Goal: Information Seeking & Learning: Check status

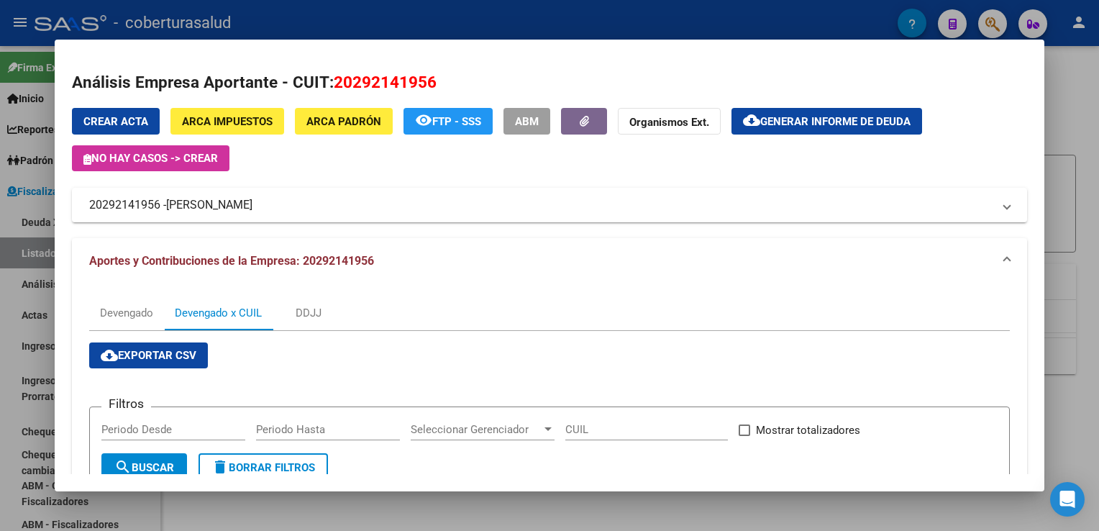
scroll to position [380, 0]
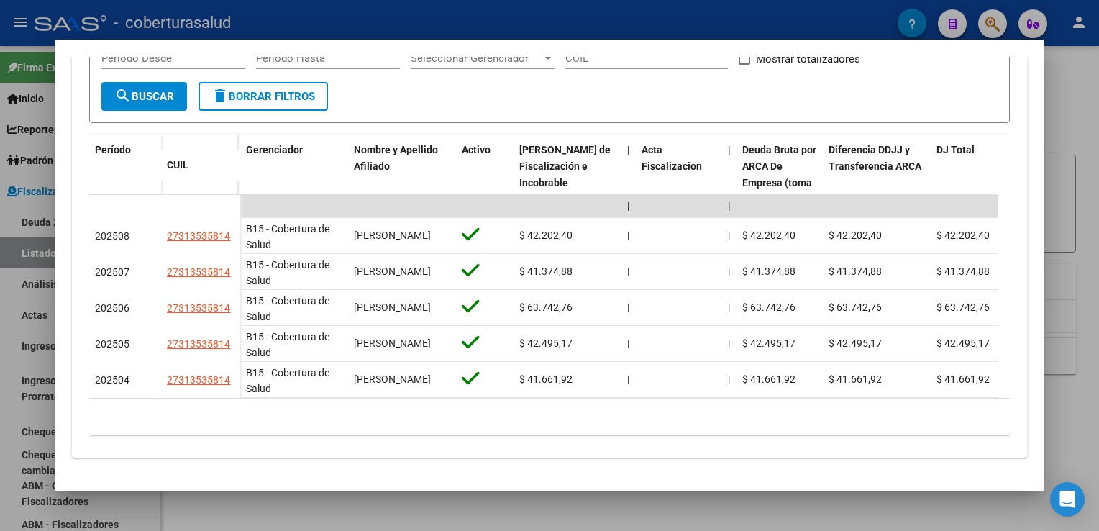
click at [23, 214] on div at bounding box center [549, 265] width 1099 height 531
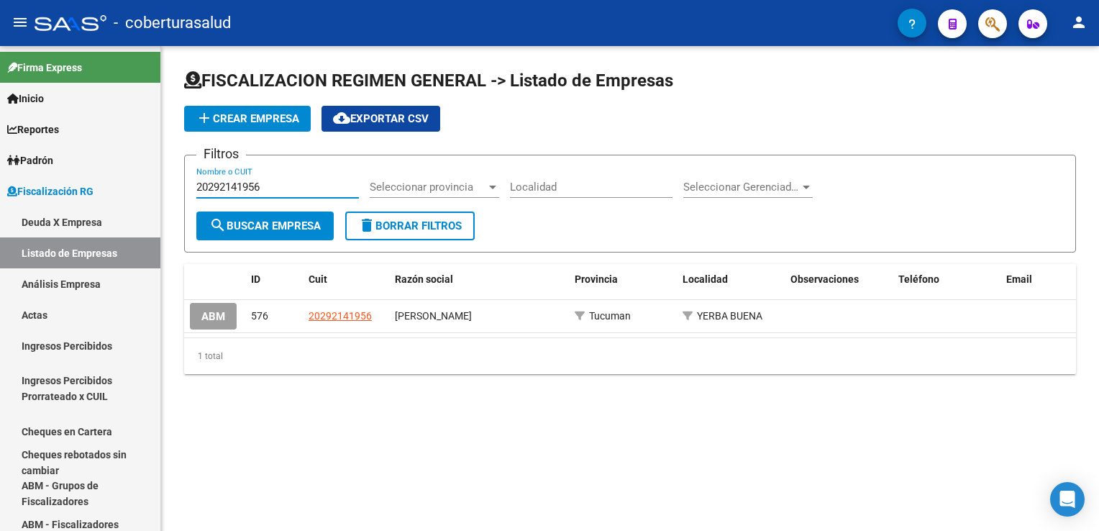
drag, startPoint x: 290, startPoint y: 184, endPoint x: 175, endPoint y: 184, distance: 114.3
click at [175, 184] on div "FISCALIZACION REGIMEN GENERAL -> Listado de Empresas add Crear Empresa cloud_do…" at bounding box center [630, 233] width 938 height 374
paste input "30639171473"
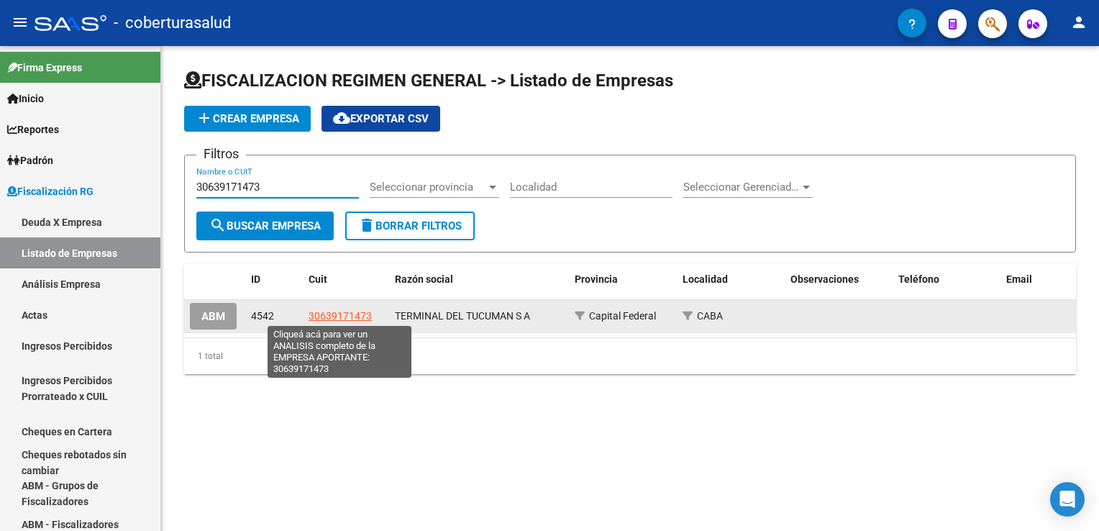
type input "30639171473"
click at [350, 314] on span "30639171473" at bounding box center [339, 316] width 63 height 12
type textarea "30639171473"
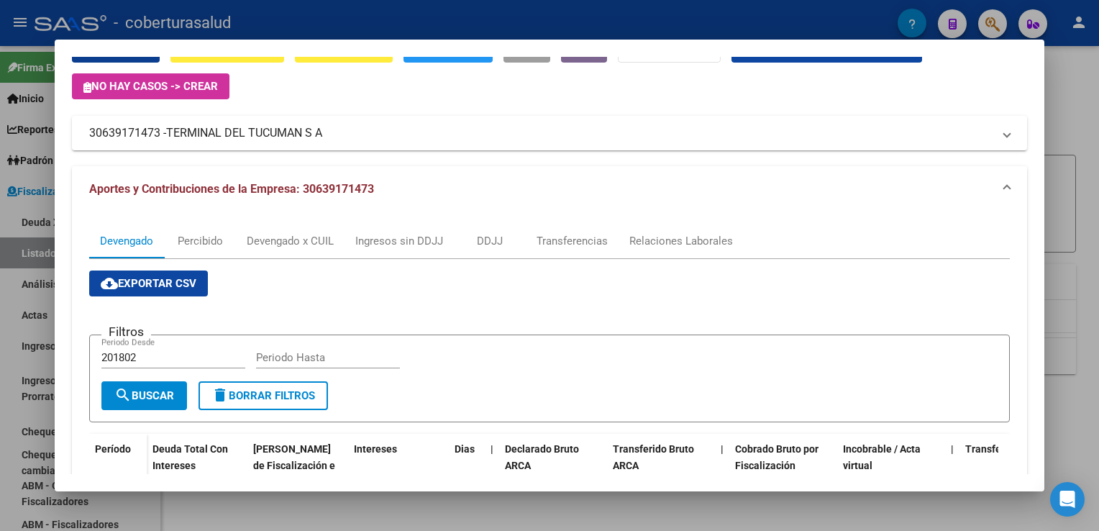
scroll to position [0, 0]
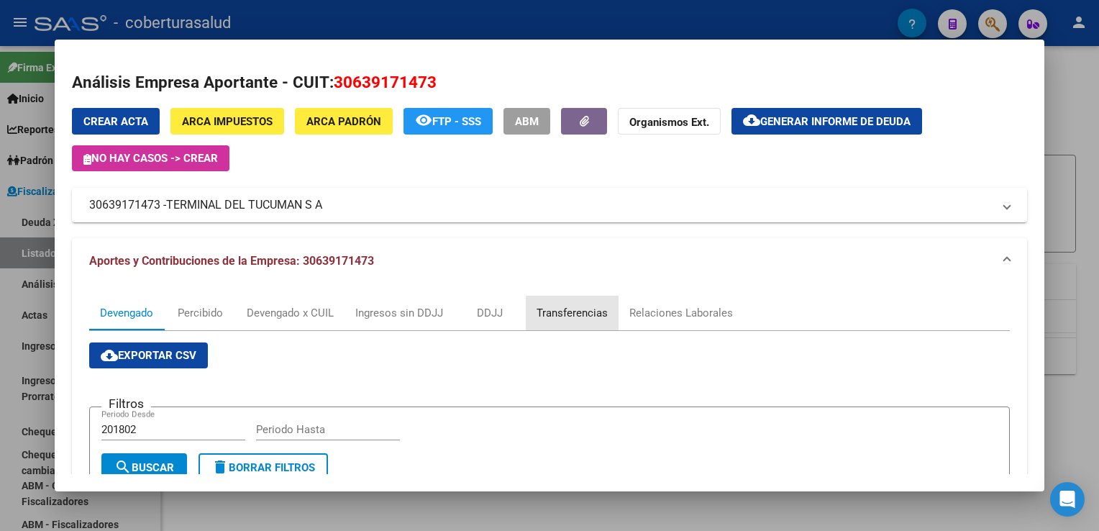
click at [571, 312] on div "Transferencias" at bounding box center [571, 313] width 71 height 16
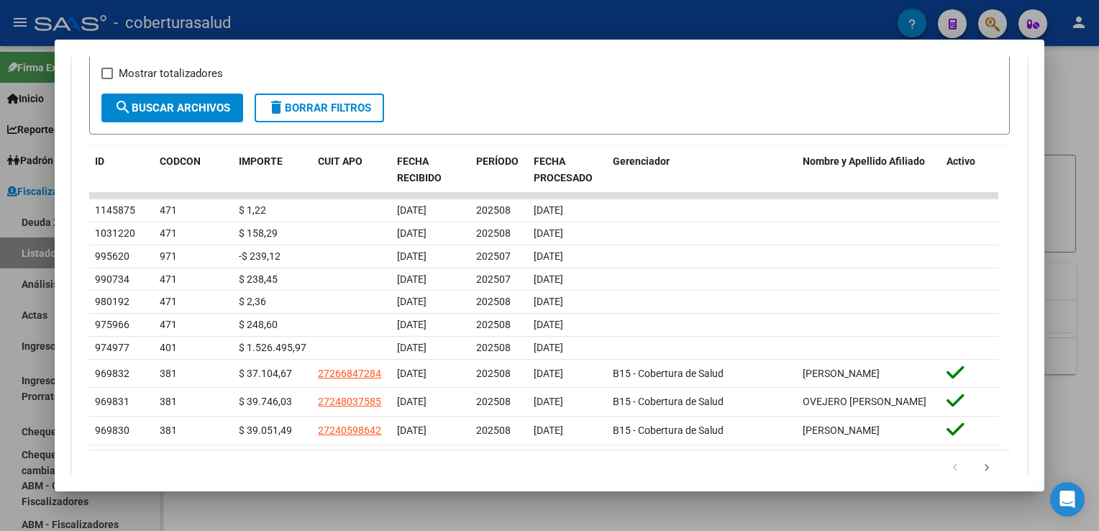
scroll to position [415, 0]
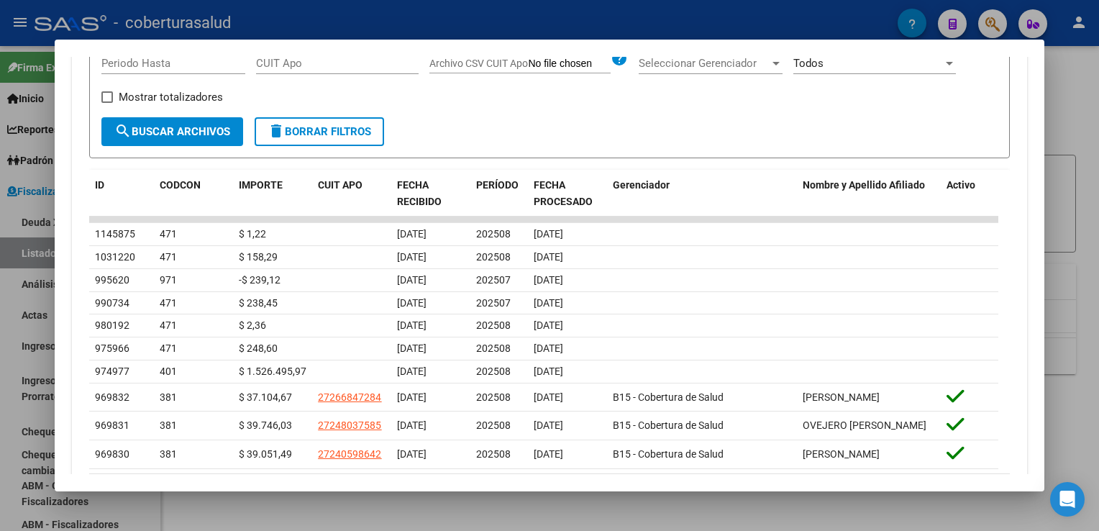
click at [0, 269] on html "menu - coberturasalud person Firma Express Inicio Calendario SSS Instructivos C…" at bounding box center [549, 265] width 1099 height 531
click at [3, 278] on div at bounding box center [549, 265] width 1099 height 531
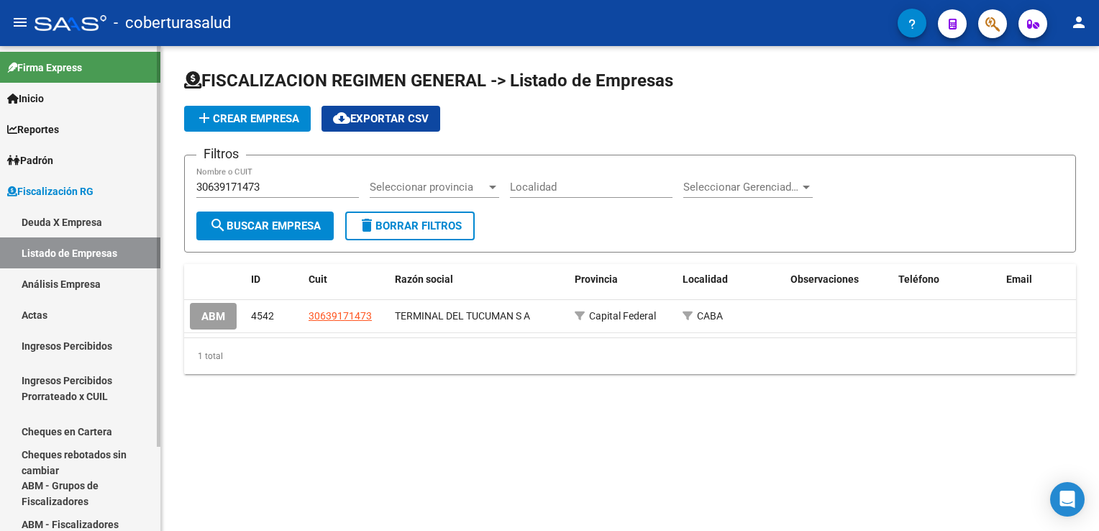
drag, startPoint x: 269, startPoint y: 188, endPoint x: 150, endPoint y: 188, distance: 118.7
click at [150, 188] on mat-sidenav-container "Firma Express Inicio Calendario SSS Instructivos Contacto OS Reportes Ingresos …" at bounding box center [549, 288] width 1099 height 485
paste input "525902672"
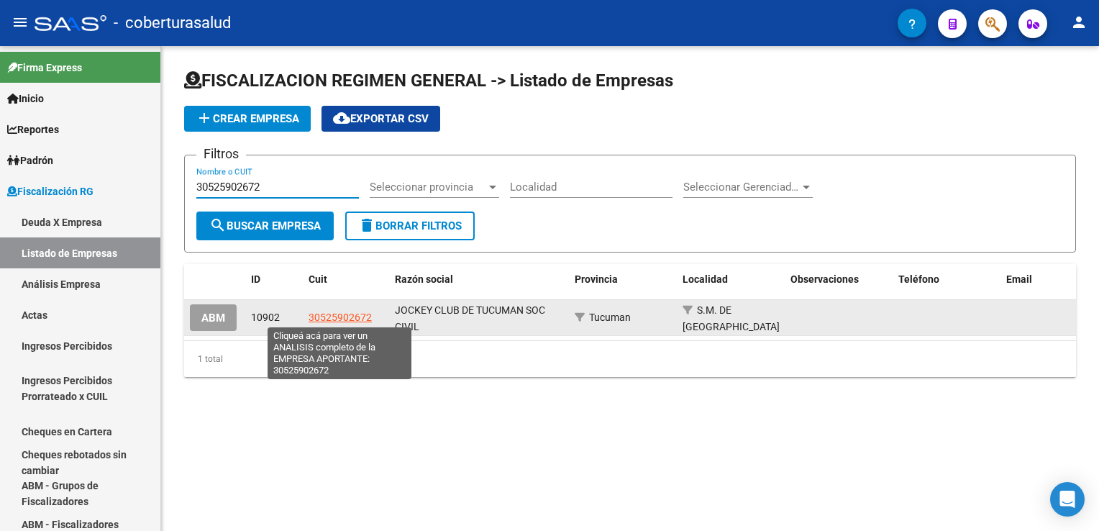
type input "30525902672"
click at [325, 315] on span "30525902672" at bounding box center [339, 317] width 63 height 12
type textarea "30525902672"
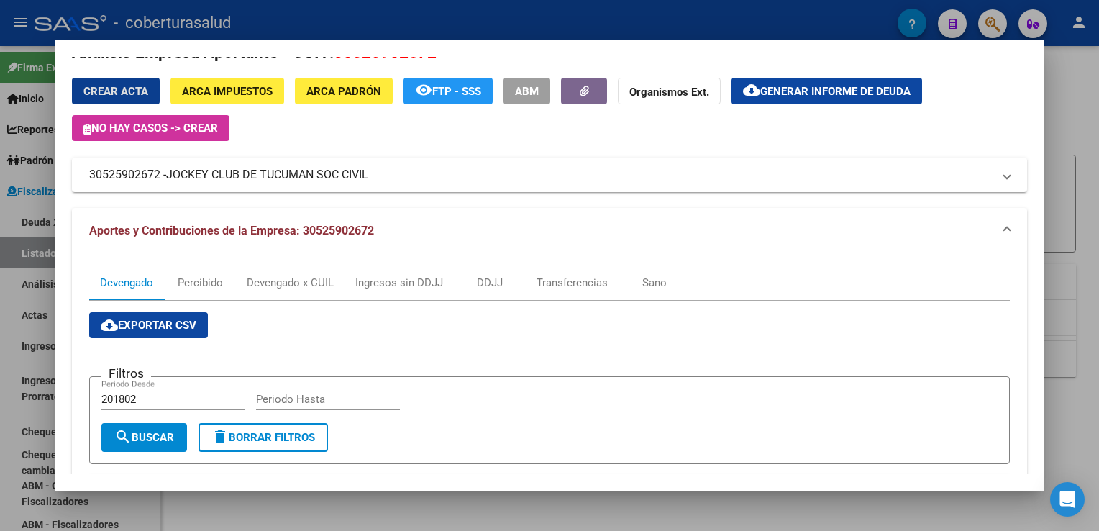
scroll to position [0, 0]
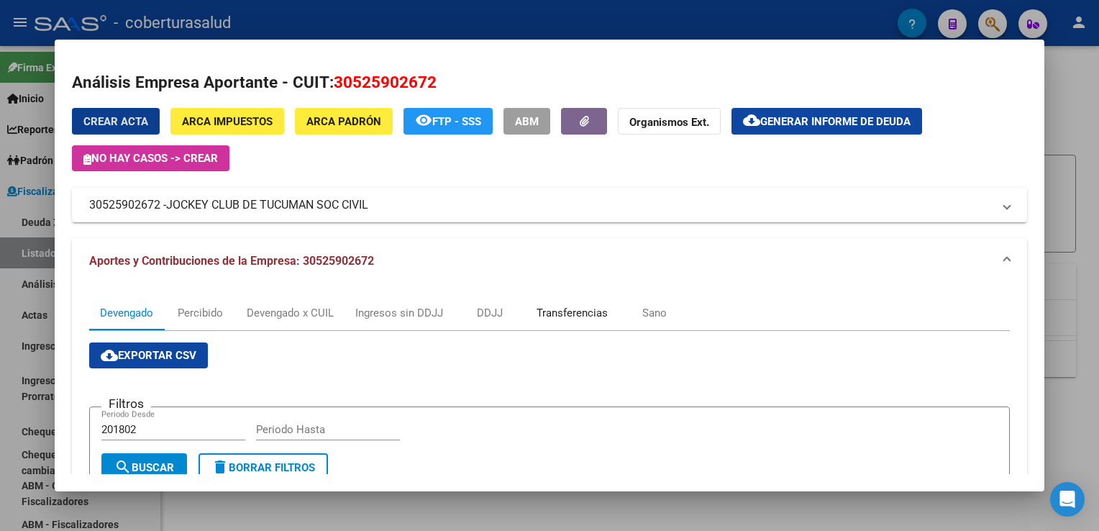
click at [555, 312] on div "Transferencias" at bounding box center [571, 313] width 71 height 16
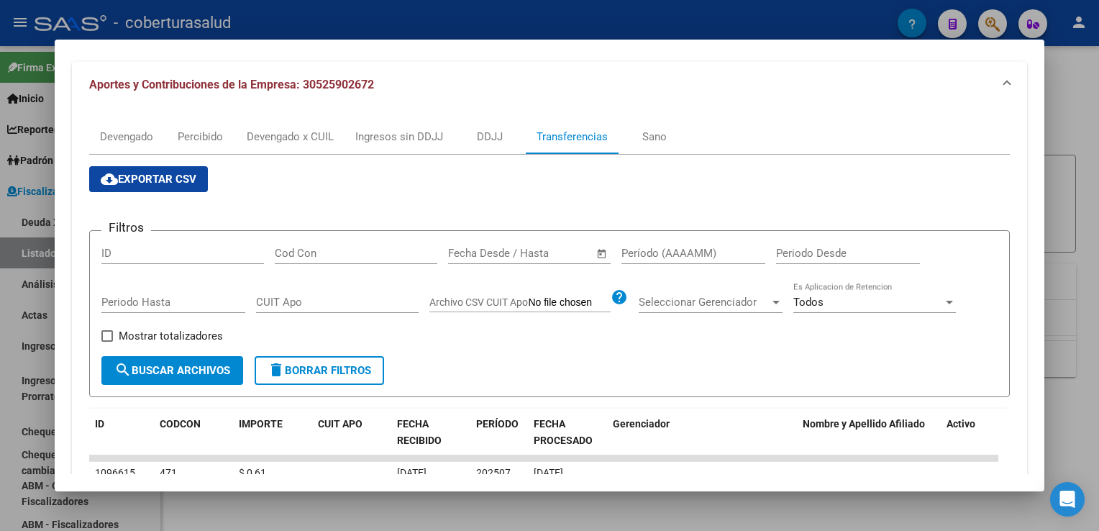
scroll to position [144, 0]
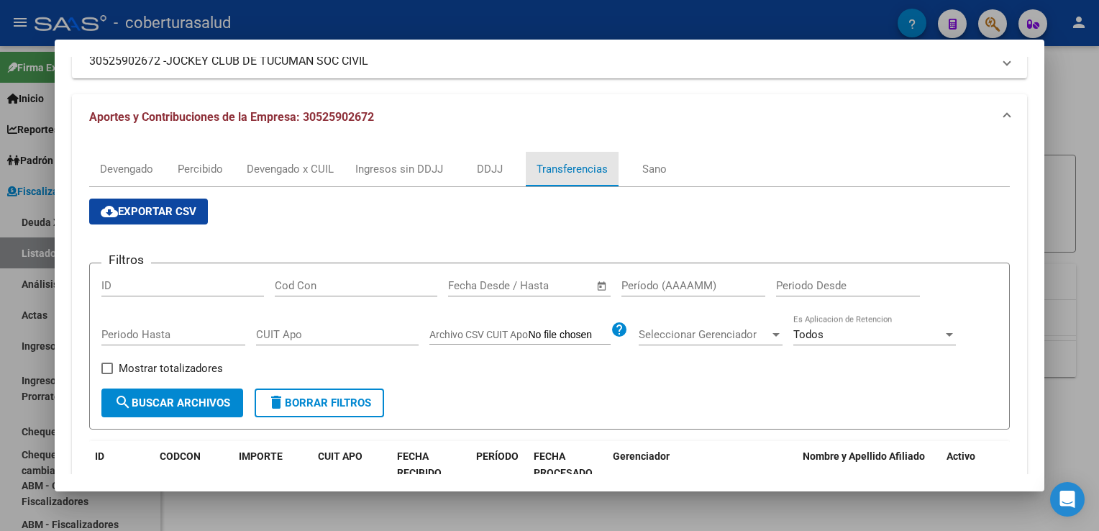
click at [548, 171] on div "Transferencias" at bounding box center [571, 169] width 71 height 16
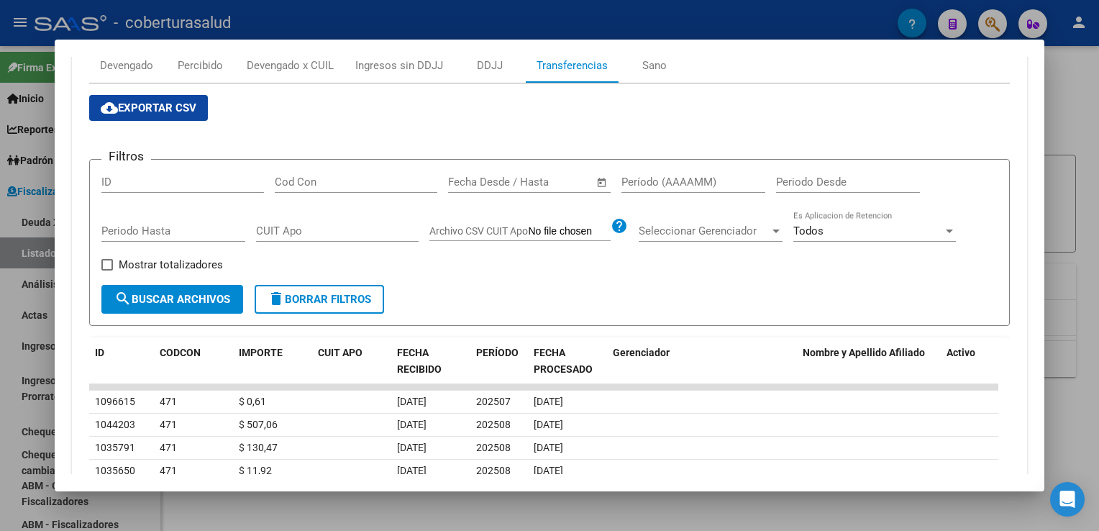
scroll to position [360, 0]
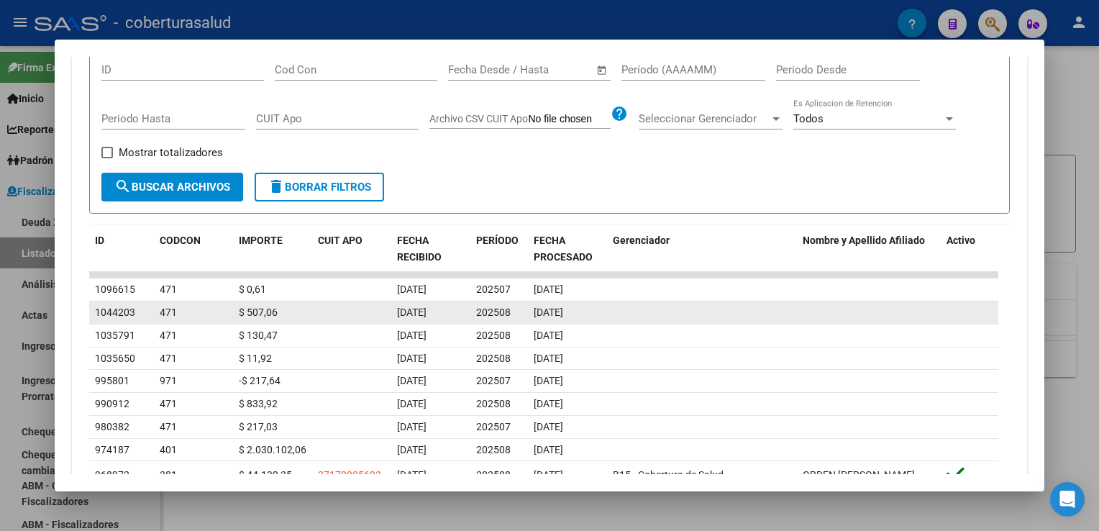
drag, startPoint x: 503, startPoint y: 310, endPoint x: 592, endPoint y: 312, distance: 88.5
click at [592, 312] on div "1044203 471 $ 507,06 [DATE] 202508 [DATE]" at bounding box center [543, 312] width 909 height 23
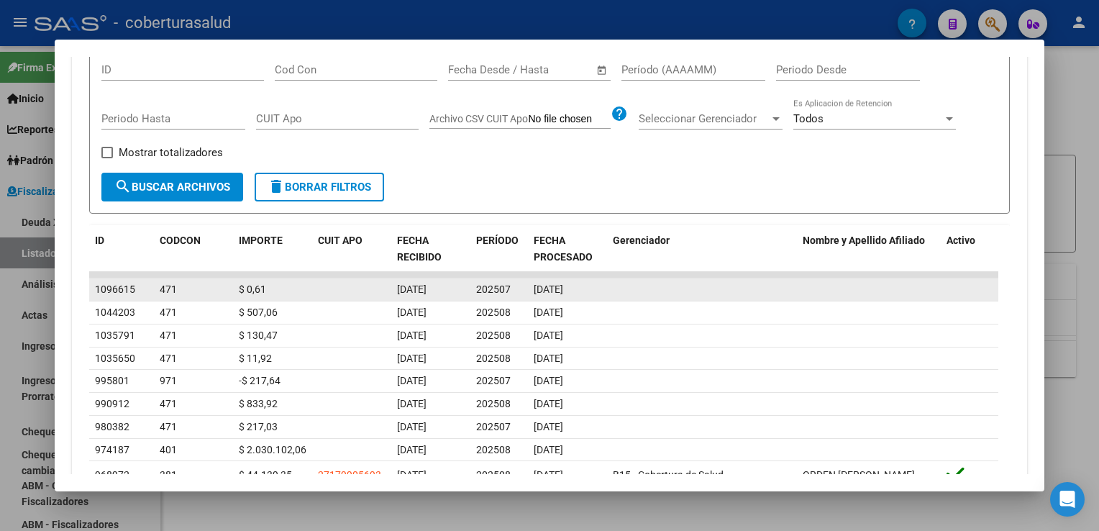
drag, startPoint x: 592, startPoint y: 312, endPoint x: 590, endPoint y: 285, distance: 27.4
click at [590, 285] on div "1096615 471 $ 0,61 [DATE] 202507 [DATE]" at bounding box center [543, 289] width 909 height 23
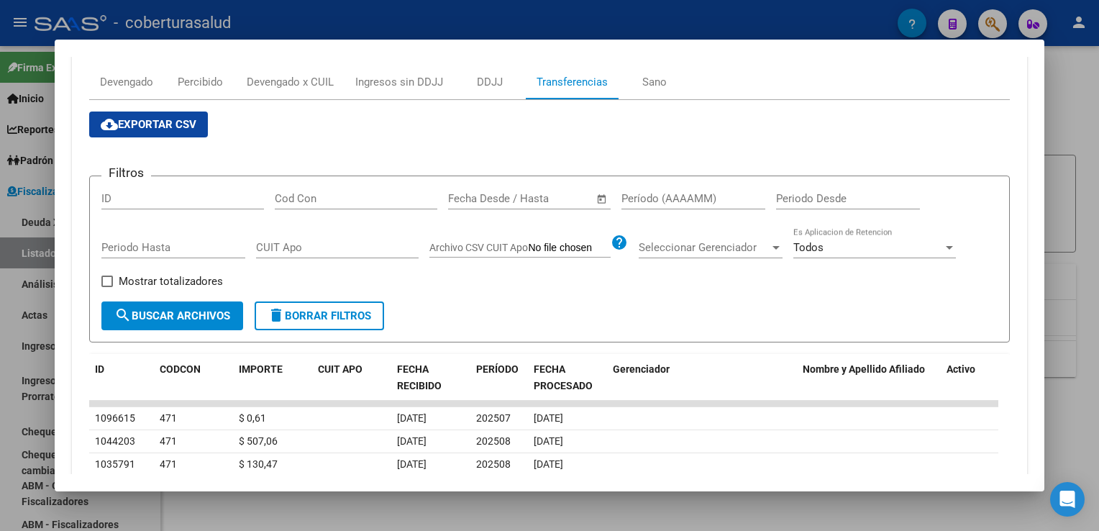
scroll to position [188, 0]
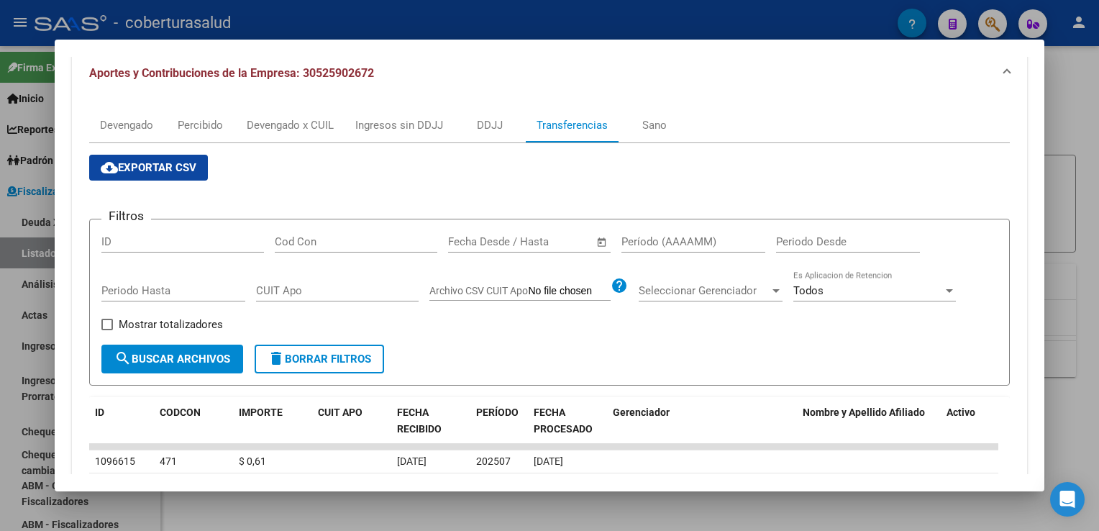
click at [10, 329] on div at bounding box center [549, 265] width 1099 height 531
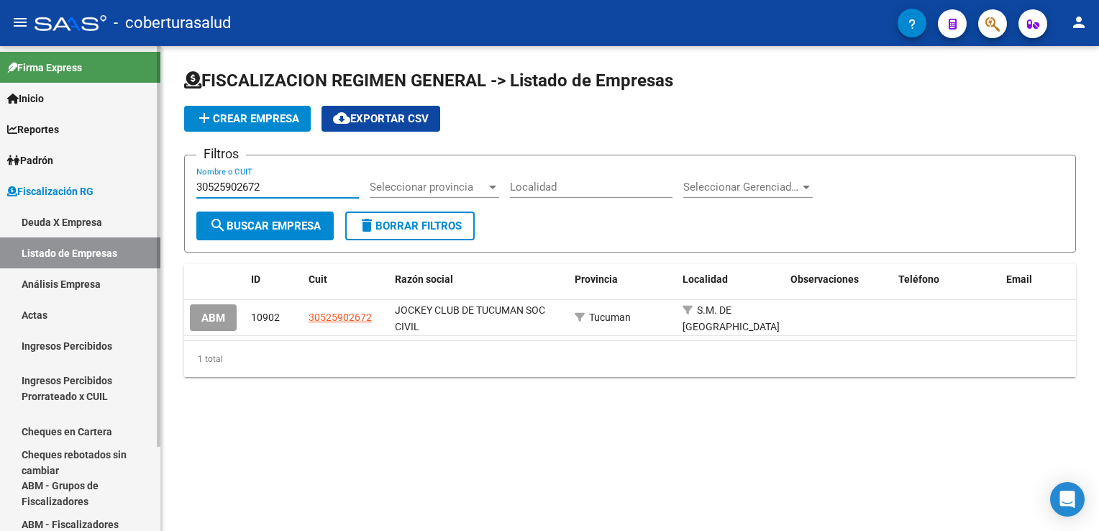
drag, startPoint x: 279, startPoint y: 186, endPoint x: 32, endPoint y: 186, distance: 247.4
click at [44, 186] on mat-sidenav-container "Firma Express Inicio Calendario SSS Instructivos Contacto OS Reportes Ingresos …" at bounding box center [549, 288] width 1099 height 485
paste input "27113499600"
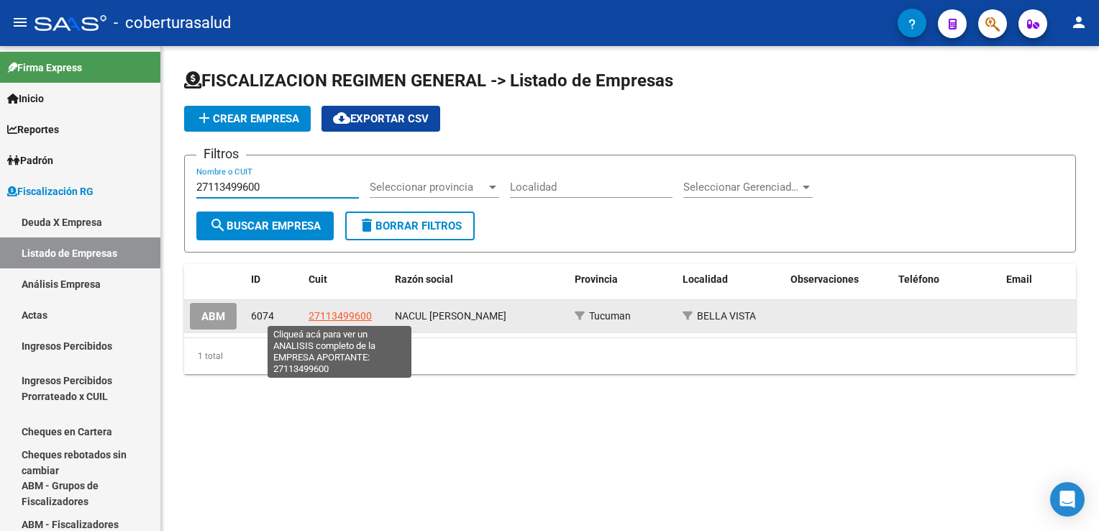
type input "27113499600"
click at [345, 314] on span "27113499600" at bounding box center [339, 316] width 63 height 12
type textarea "27113499600"
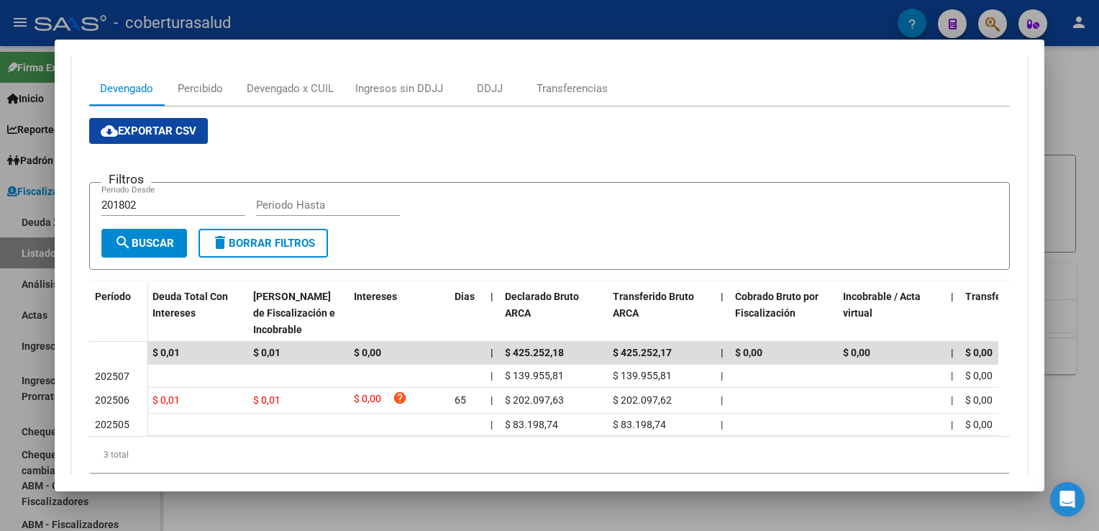
scroll to position [199, 0]
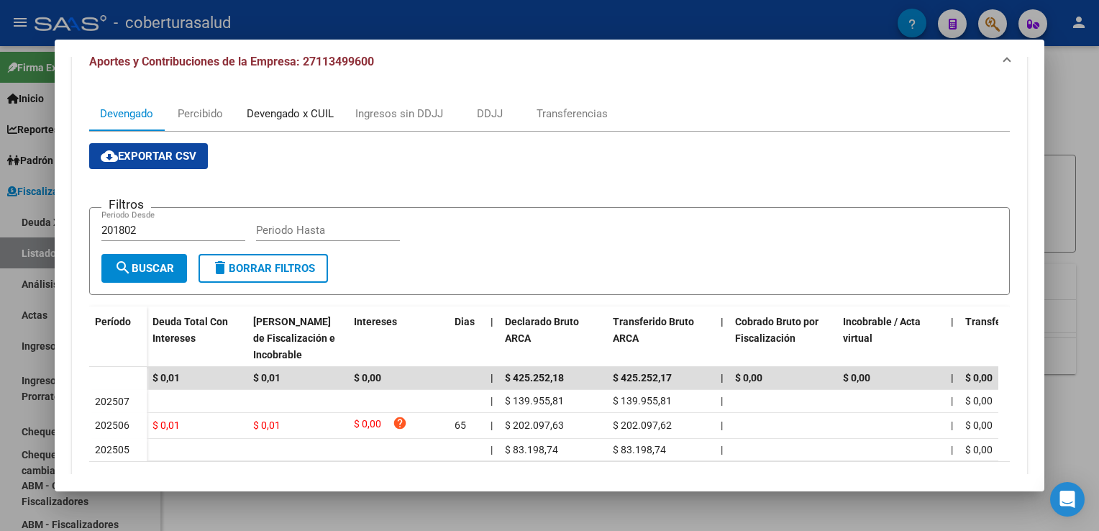
click at [291, 118] on div "Devengado x CUIL" at bounding box center [290, 114] width 87 height 16
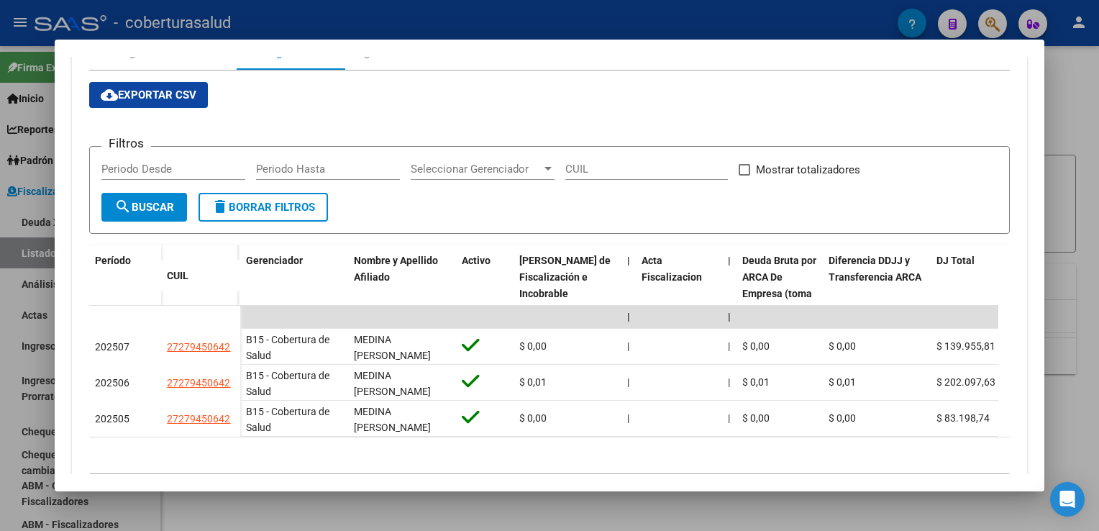
scroll to position [308, 0]
